Goal: Information Seeking & Learning: Compare options

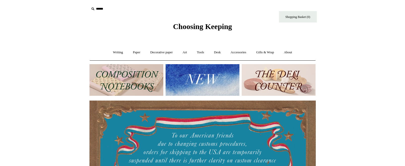
click at [128, 81] on img at bounding box center [127, 80] width 74 height 32
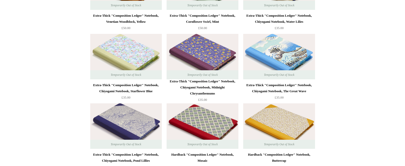
scroll to position [1299, 0]
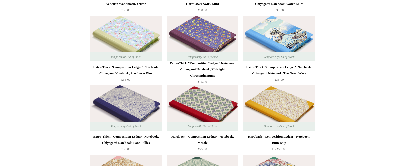
click at [219, 111] on img at bounding box center [203, 107] width 72 height 45
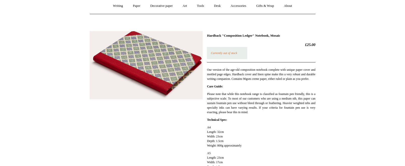
scroll to position [23, 0]
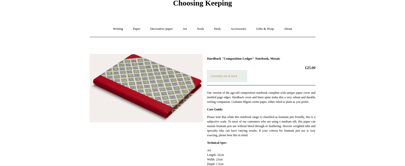
click at [158, 86] on img at bounding box center [146, 88] width 113 height 68
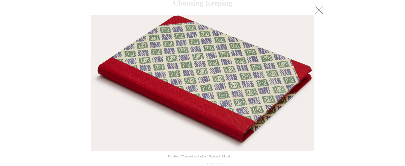
click at [321, 11] on link at bounding box center [319, 10] width 10 height 10
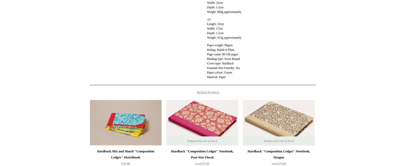
scroll to position [219, 0]
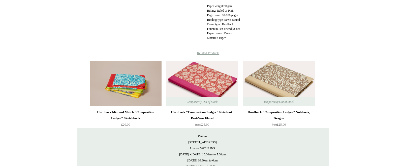
click at [276, 84] on img at bounding box center [279, 83] width 72 height 45
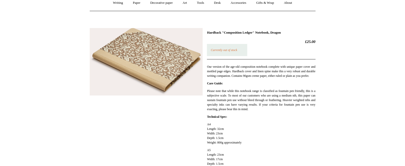
scroll to position [37, 0]
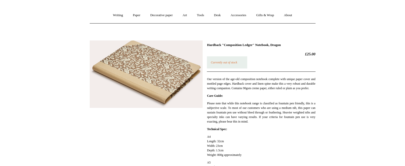
click at [170, 78] on img at bounding box center [146, 74] width 113 height 68
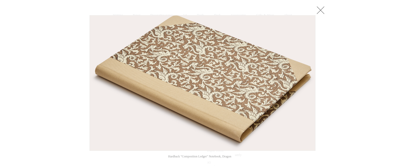
click at [319, 10] on link at bounding box center [321, 10] width 10 height 10
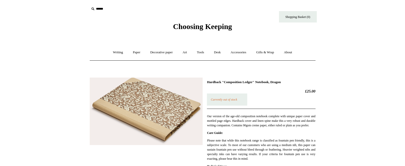
scroll to position [0, 0]
click at [134, 52] on link "Paper +" at bounding box center [136, 52] width 17 height 13
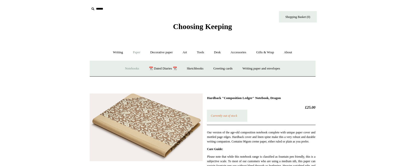
click at [122, 68] on link "Notebooks +" at bounding box center [132, 68] width 23 height 13
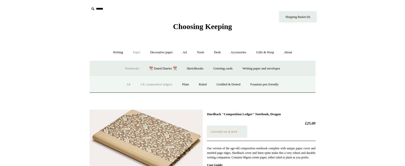
click at [124, 84] on link "All" at bounding box center [128, 84] width 13 height 13
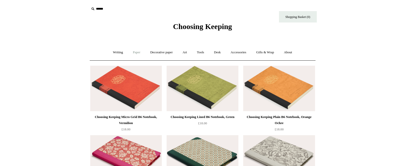
click at [134, 52] on link "Paper +" at bounding box center [136, 52] width 17 height 13
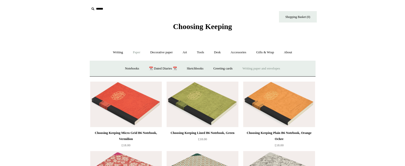
click at [262, 66] on link "Writing paper and envelopes +" at bounding box center [261, 68] width 47 height 13
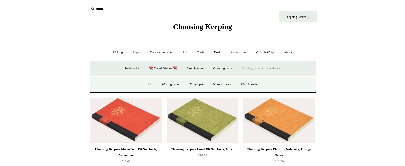
click at [145, 84] on link "All" at bounding box center [149, 84] width 13 height 13
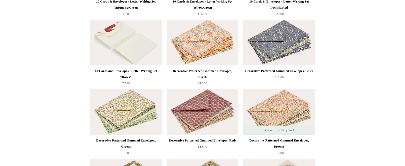
scroll to position [668, 0]
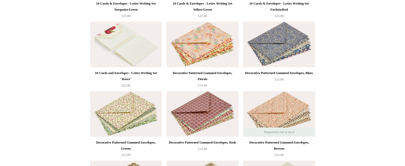
click at [276, 38] on img at bounding box center [279, 44] width 72 height 45
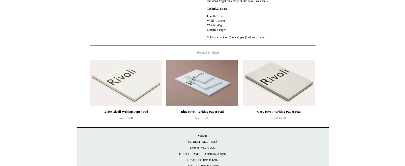
scroll to position [191, 0]
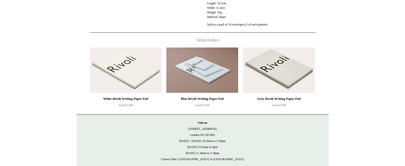
click at [204, 86] on img at bounding box center [203, 69] width 72 height 45
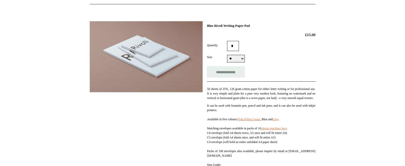
scroll to position [61, 0]
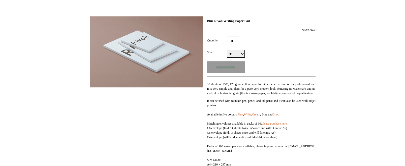
select select "**"
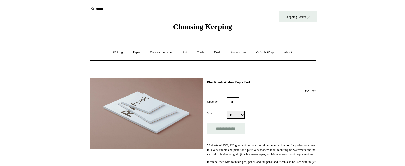
click at [100, 8] on input "text" at bounding box center [121, 8] width 62 height 9
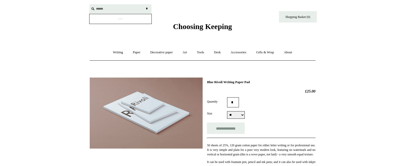
type input "******"
click at [147, 9] on input "*" at bounding box center [147, 8] width 5 height 9
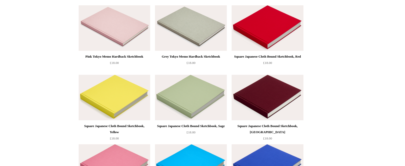
scroll to position [364, 0]
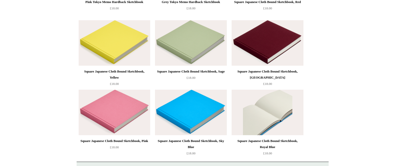
click at [269, 115] on img at bounding box center [268, 112] width 72 height 45
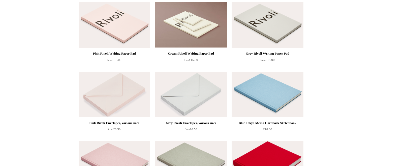
scroll to position [165, 0]
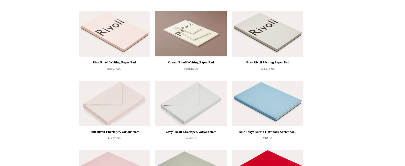
click at [280, 104] on img at bounding box center [268, 102] width 72 height 45
click at [197, 31] on img at bounding box center [191, 33] width 72 height 45
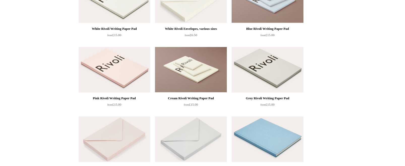
click at [125, 70] on img at bounding box center [115, 69] width 72 height 45
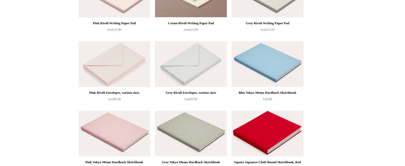
scroll to position [219, 0]
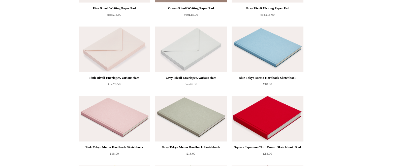
click at [130, 121] on img at bounding box center [115, 118] width 72 height 45
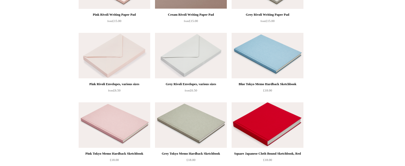
scroll to position [213, 0]
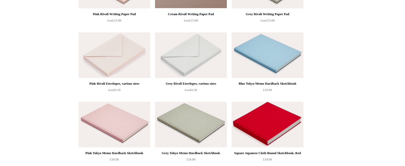
click at [116, 63] on img at bounding box center [115, 54] width 72 height 45
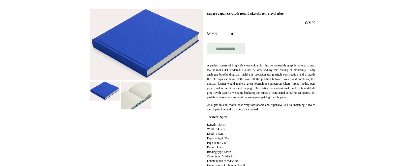
scroll to position [72, 0]
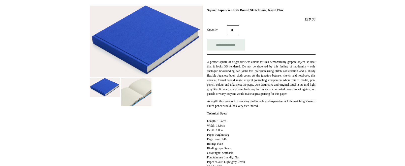
click at [142, 88] on img at bounding box center [136, 92] width 30 height 28
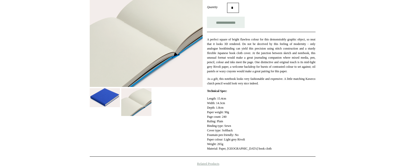
scroll to position [96, 0]
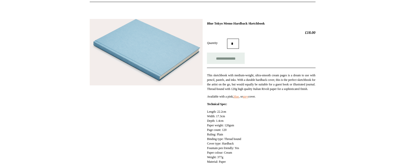
scroll to position [51, 0]
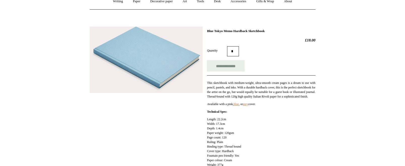
click at [175, 75] on img at bounding box center [146, 59] width 113 height 66
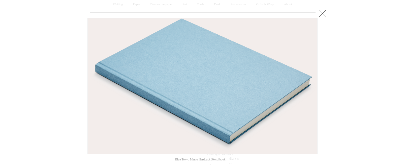
scroll to position [33, 0]
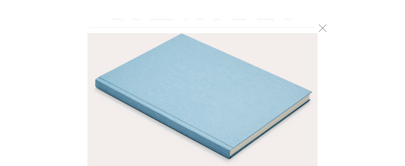
click at [322, 26] on link at bounding box center [323, 28] width 10 height 10
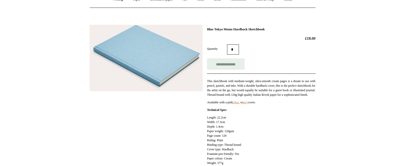
scroll to position [48, 0]
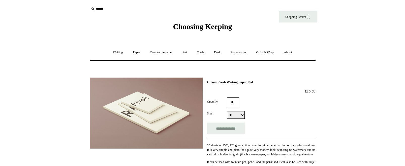
select select "**"
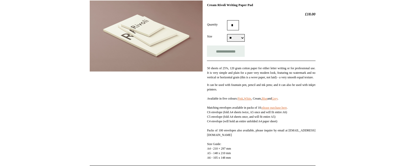
scroll to position [86, 0]
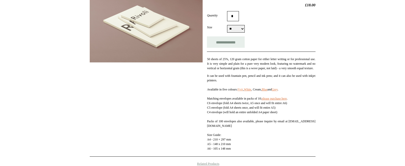
click at [243, 91] on link "Pink" at bounding box center [241, 90] width 6 height 4
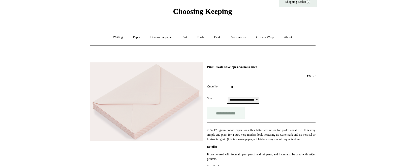
scroll to position [27, 0]
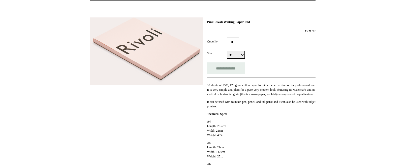
scroll to position [55, 0]
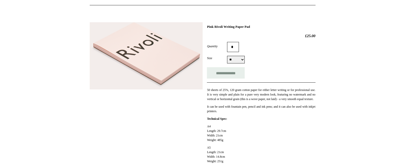
select select "**"
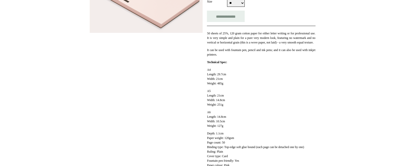
scroll to position [122, 0]
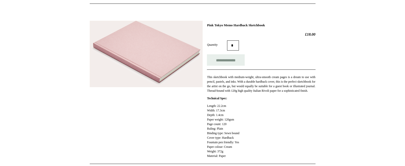
scroll to position [29, 0]
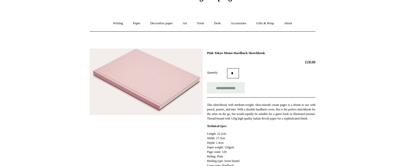
click at [149, 93] on img at bounding box center [146, 81] width 113 height 66
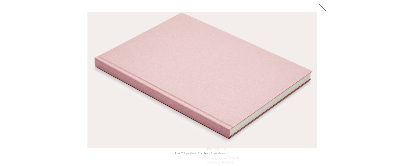
scroll to position [23, 0]
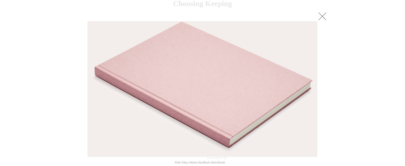
click at [325, 16] on link at bounding box center [323, 16] width 10 height 10
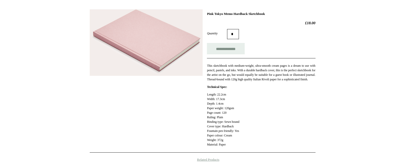
scroll to position [49, 0]
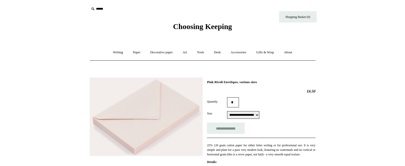
scroll to position [26, 0]
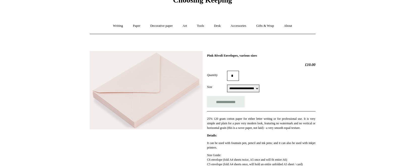
select select "**********"
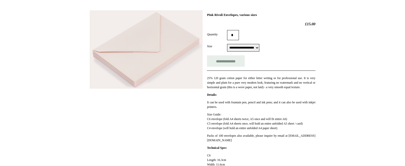
scroll to position [63, 0]
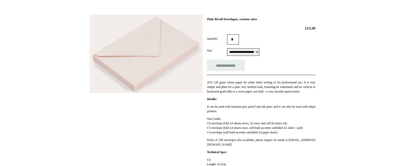
click at [145, 76] on img at bounding box center [146, 54] width 113 height 78
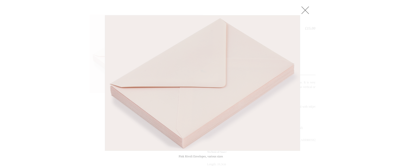
click at [306, 7] on link at bounding box center [306, 10] width 10 height 10
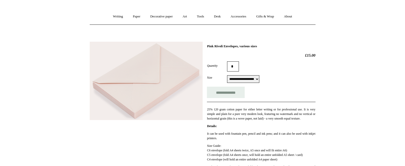
scroll to position [28, 0]
